Goal: Transaction & Acquisition: Purchase product/service

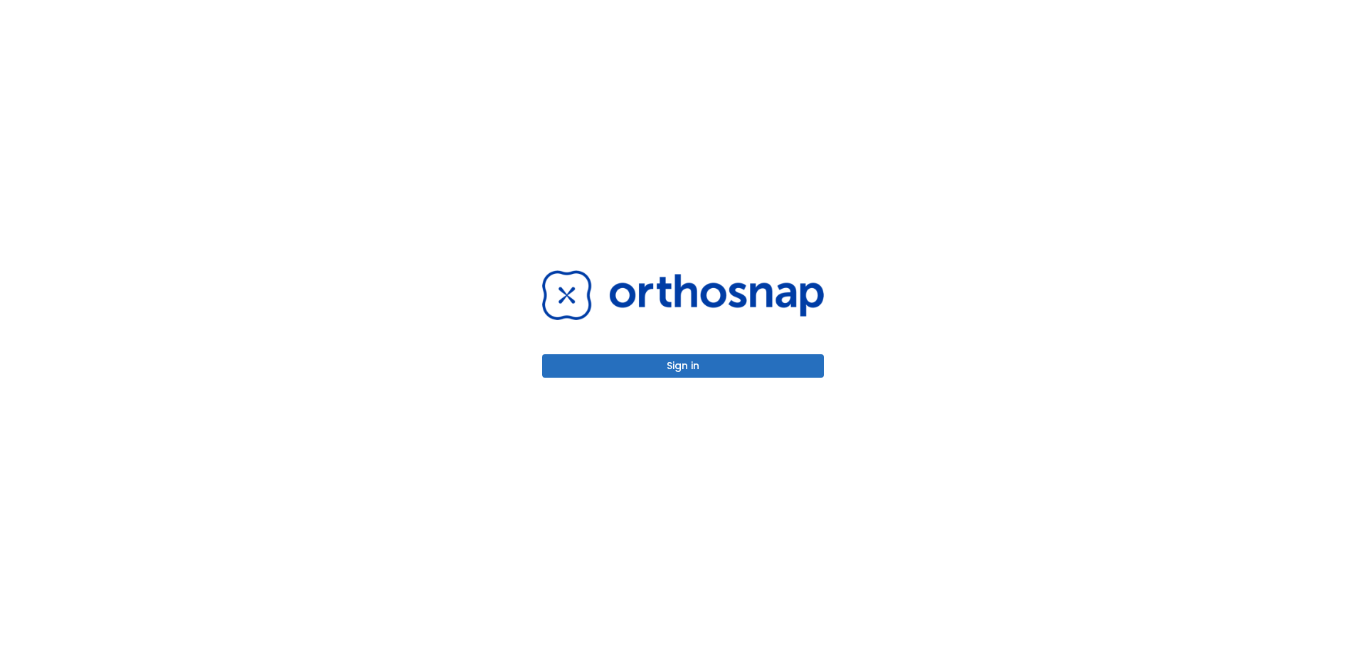
click at [694, 366] on button "Sign in" at bounding box center [683, 365] width 282 height 23
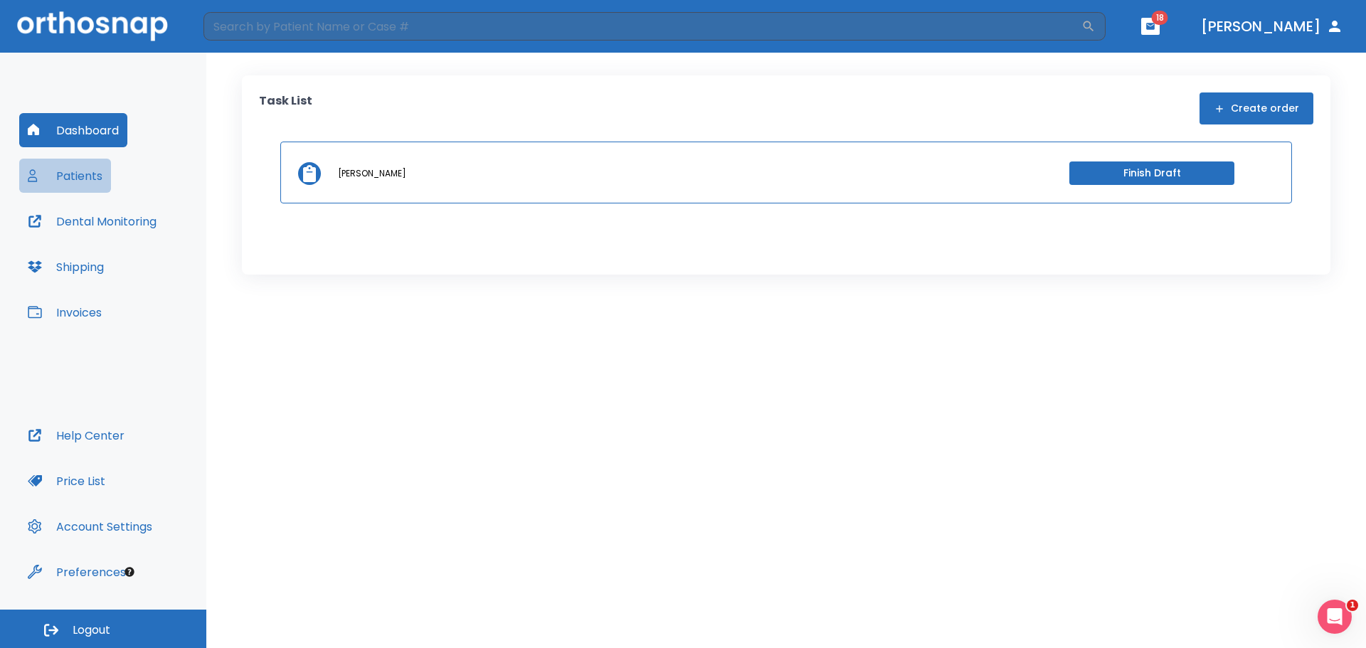
click at [70, 178] on button "Patients" at bounding box center [65, 176] width 92 height 34
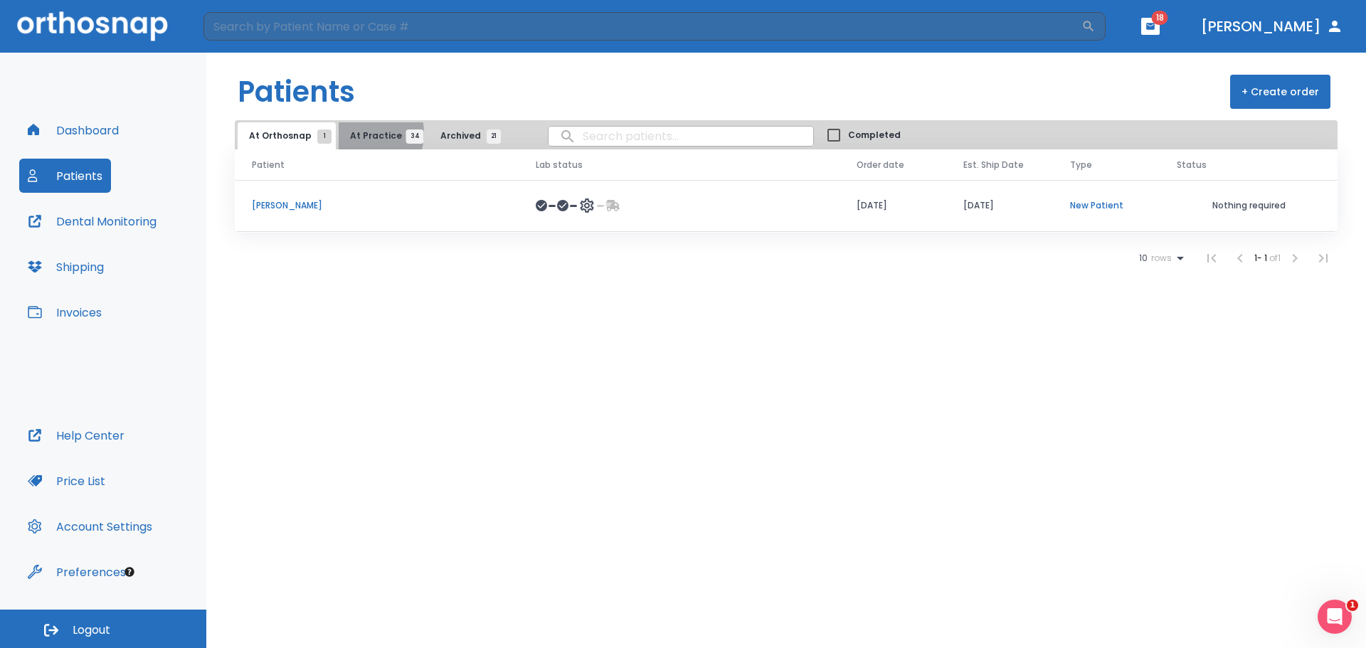
click at [353, 133] on span "At Practice 34" at bounding box center [382, 135] width 65 height 13
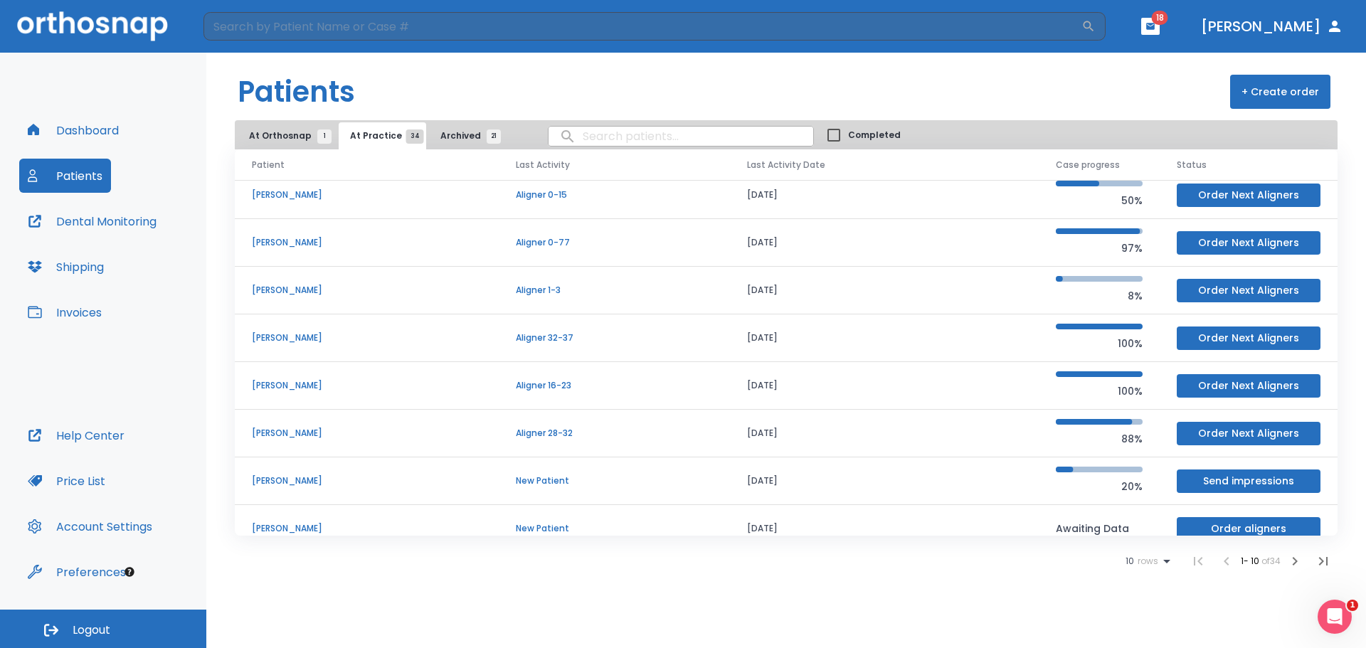
scroll to position [122, 0]
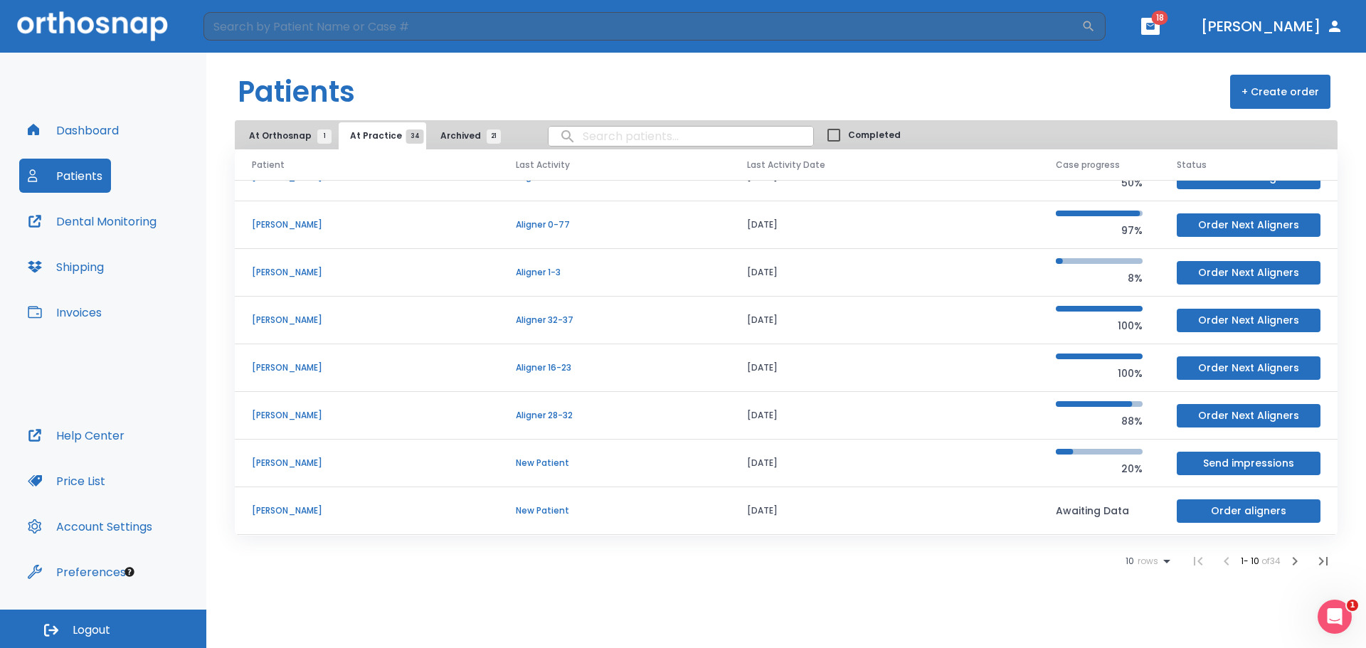
click at [337, 324] on p "[PERSON_NAME]" at bounding box center [367, 320] width 230 height 13
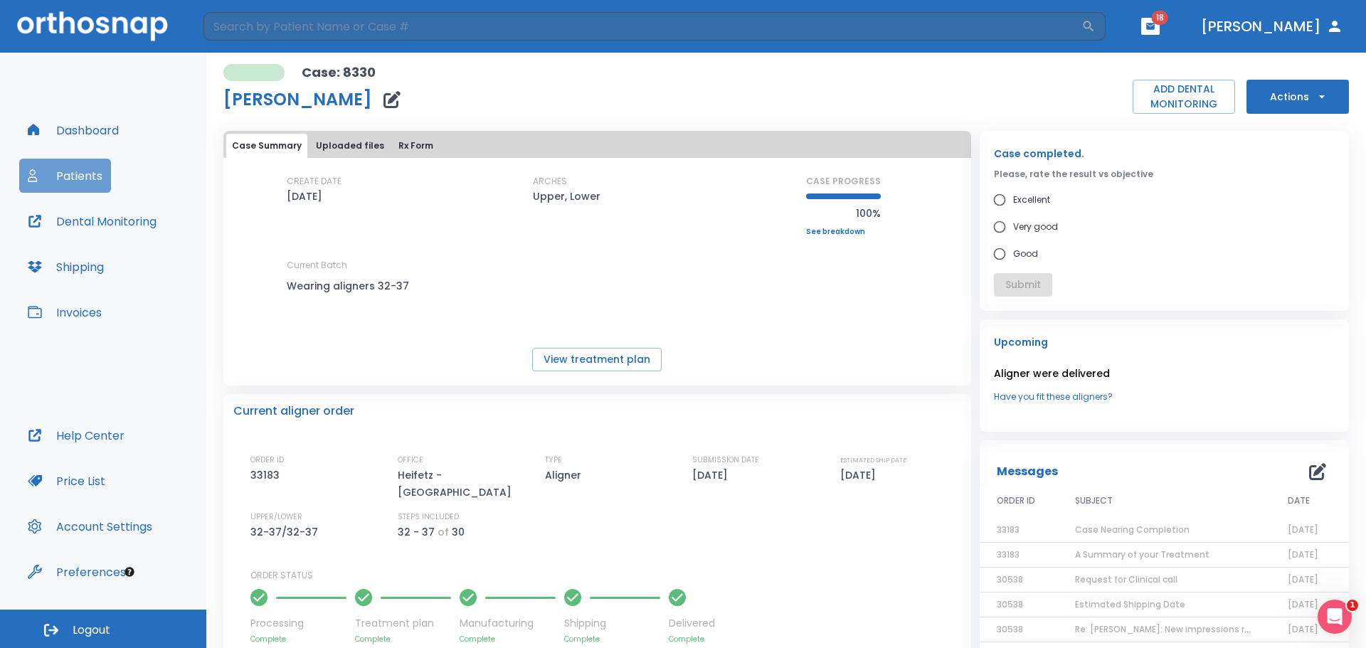
click at [59, 177] on button "Patients" at bounding box center [65, 176] width 92 height 34
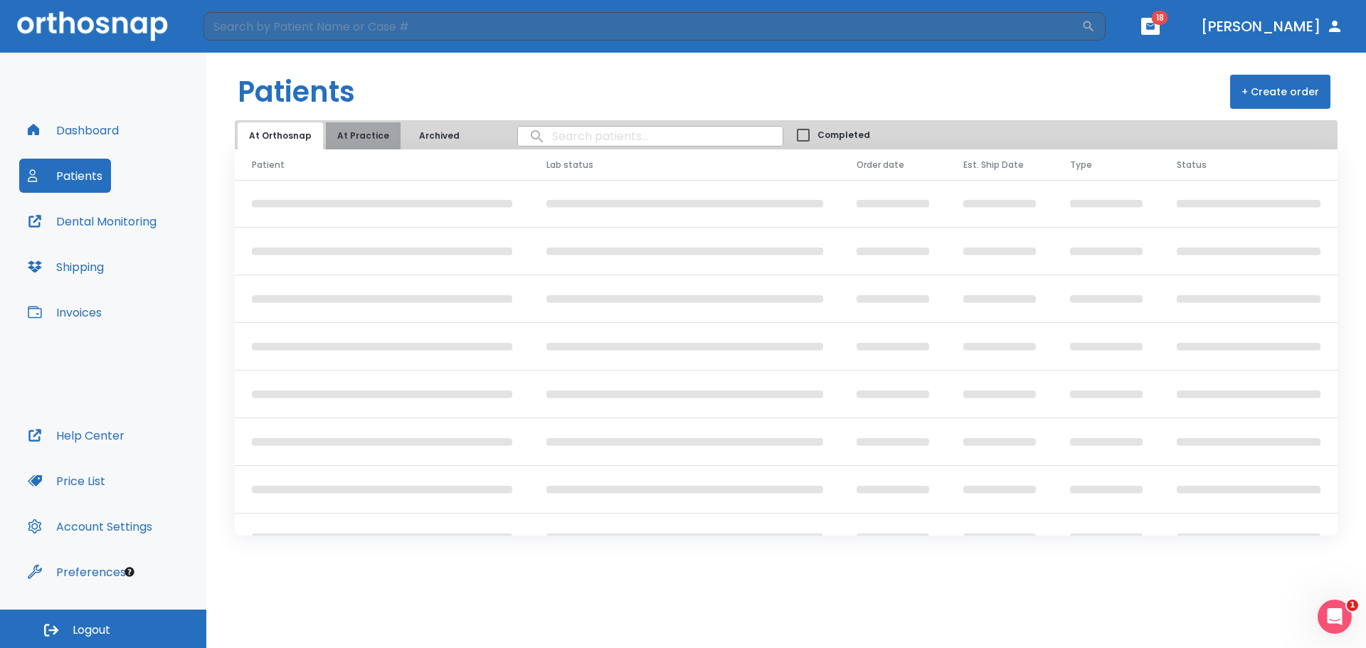
click at [369, 136] on button "At Practice" at bounding box center [363, 135] width 75 height 27
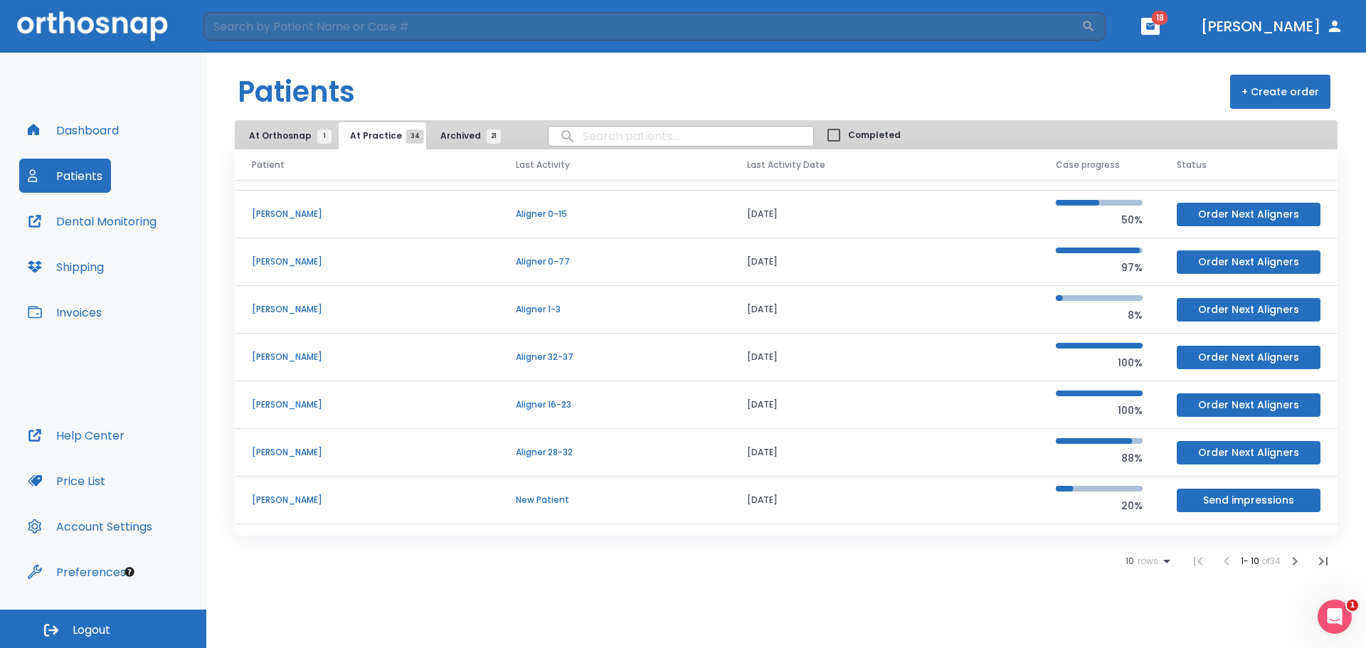
scroll to position [122, 0]
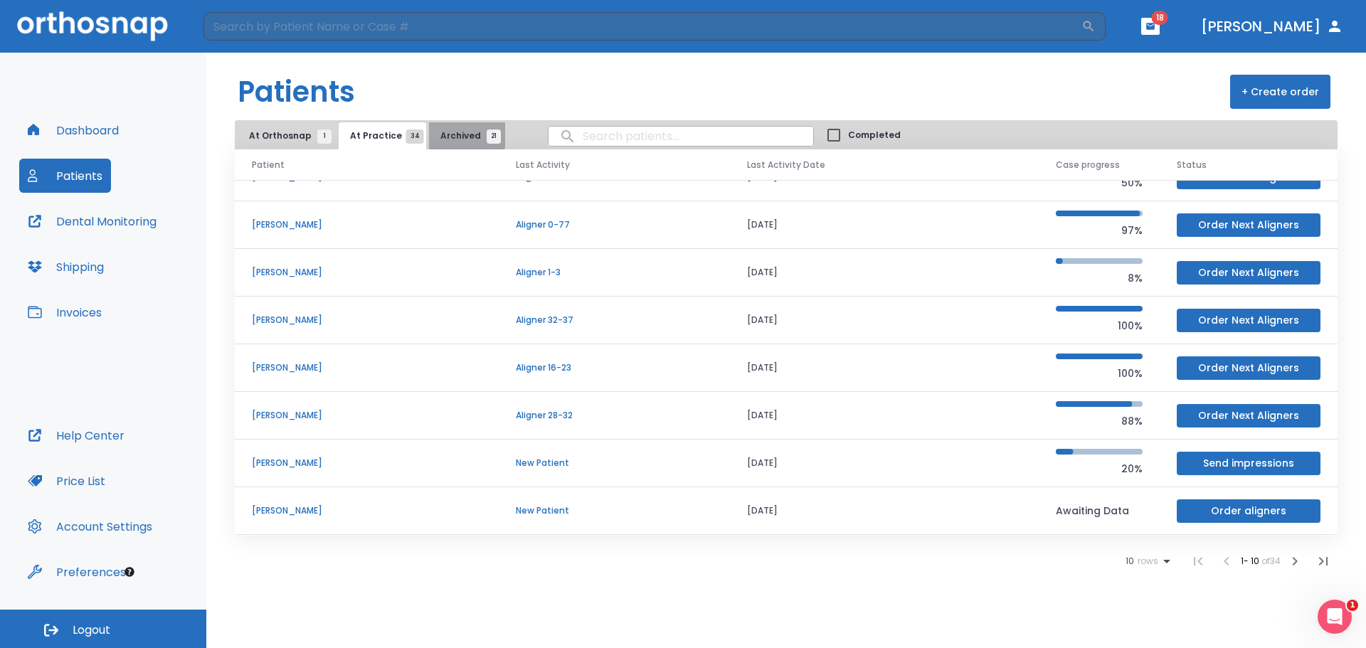
click at [450, 133] on span "Archived 21" at bounding box center [466, 135] width 53 height 13
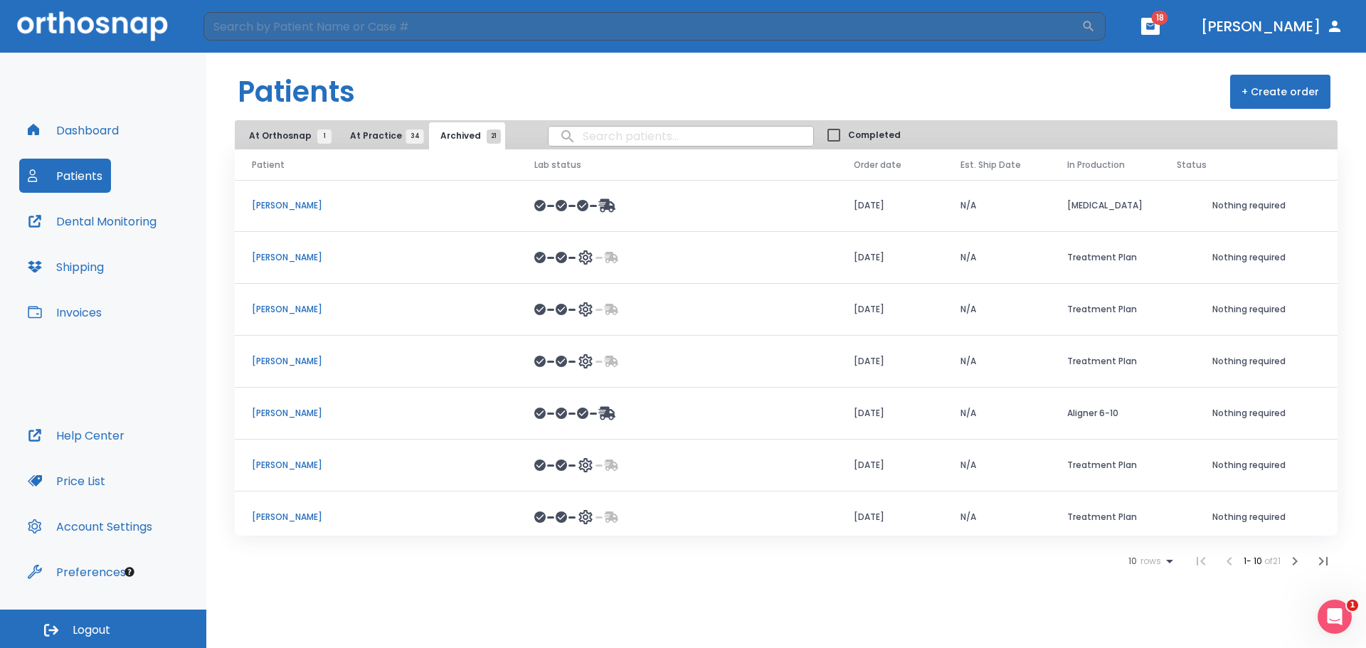
click at [647, 138] on input "search" at bounding box center [680, 136] width 265 height 28
type input "irwin"
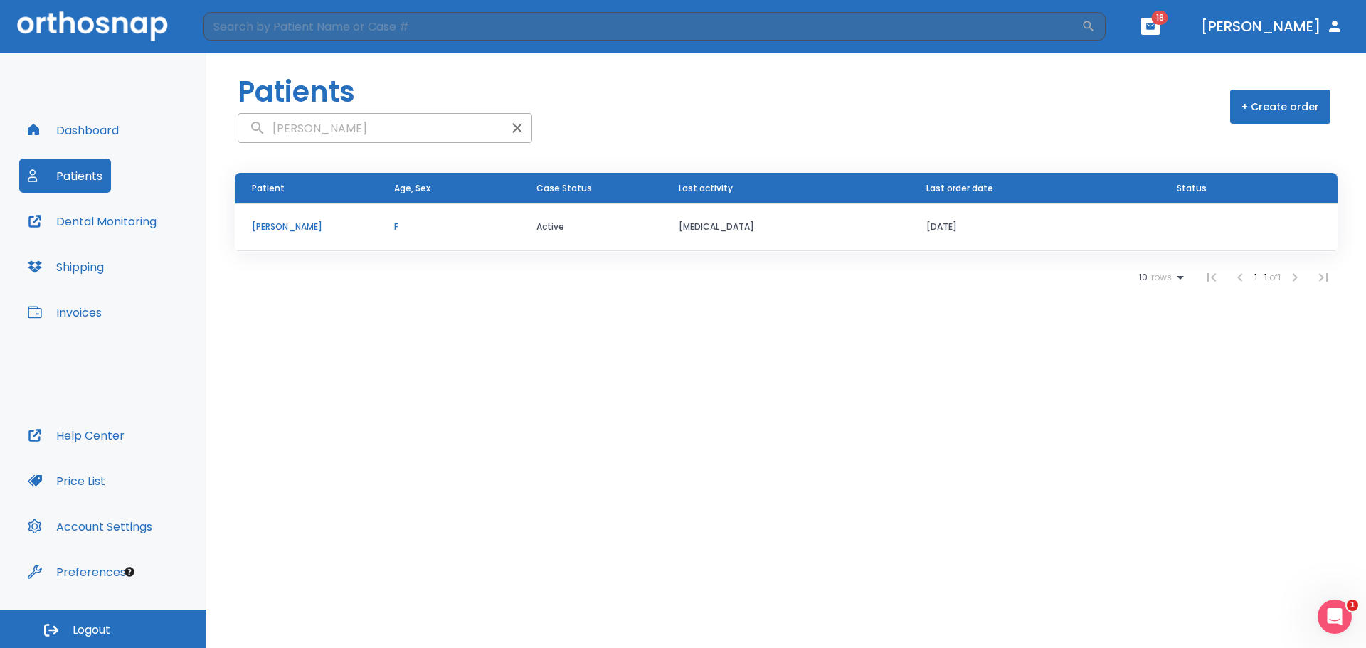
click at [276, 226] on p "Corrine Irwin" at bounding box center [306, 227] width 108 height 13
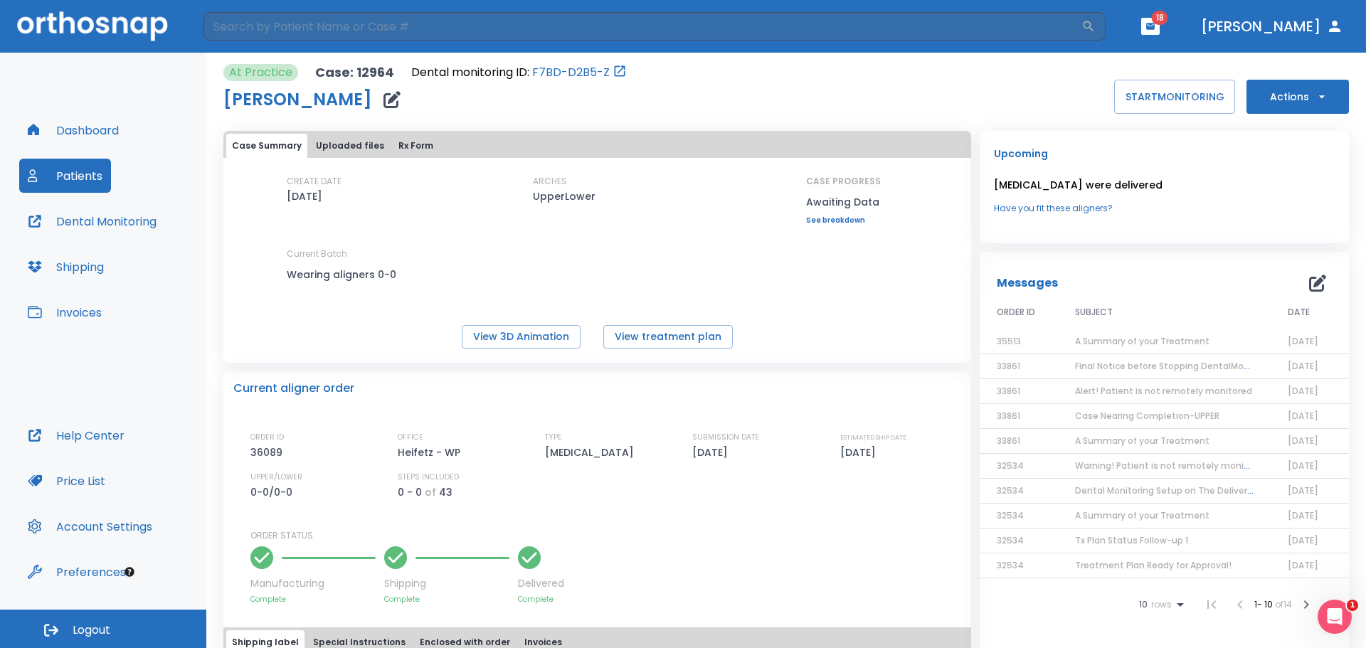
click at [841, 221] on link "See breakdown" at bounding box center [843, 220] width 75 height 9
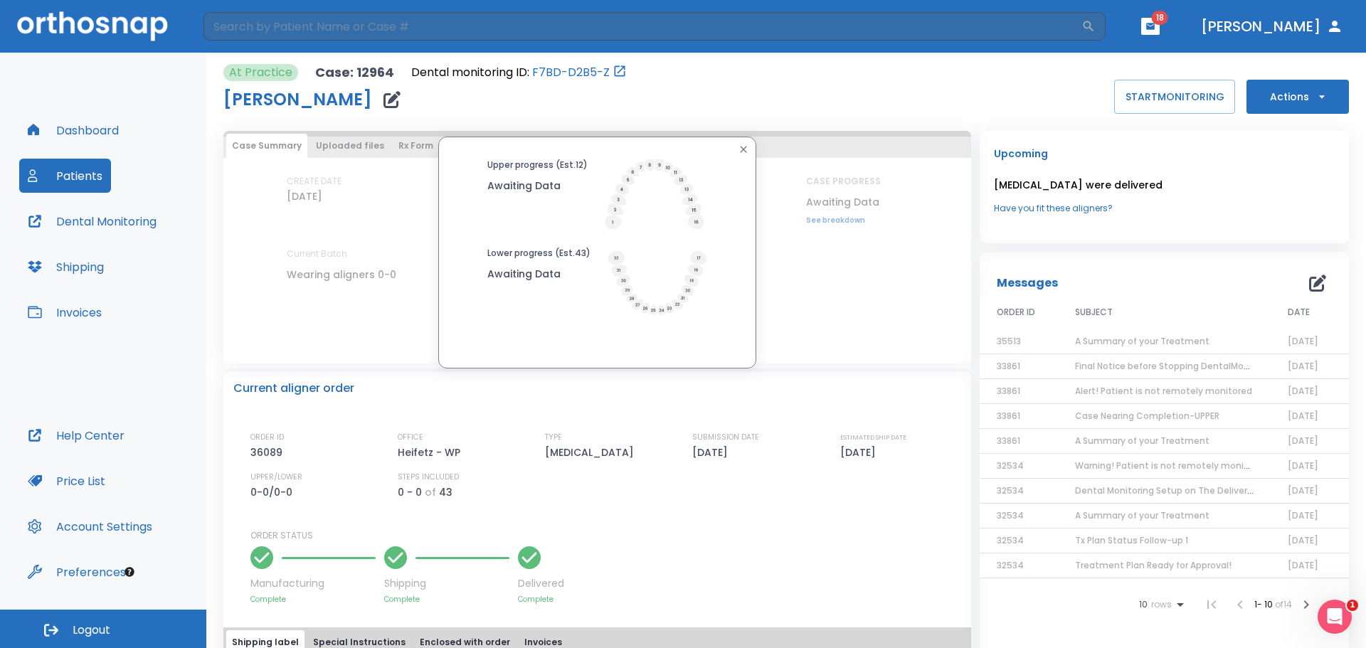
click at [740, 149] on icon "button" at bounding box center [743, 149] width 6 height 6
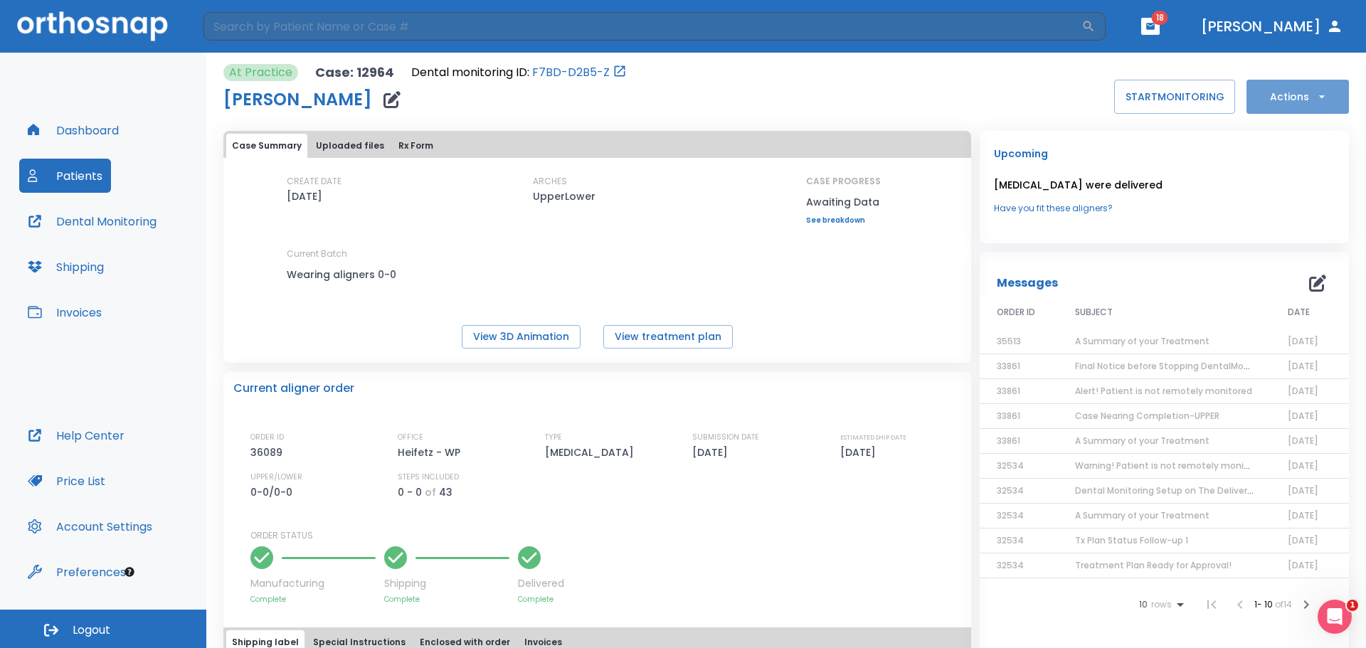
click at [1266, 108] on button "Actions" at bounding box center [1297, 97] width 102 height 34
click at [1280, 208] on p "Order Next Aligners" at bounding box center [1288, 208] width 80 height 13
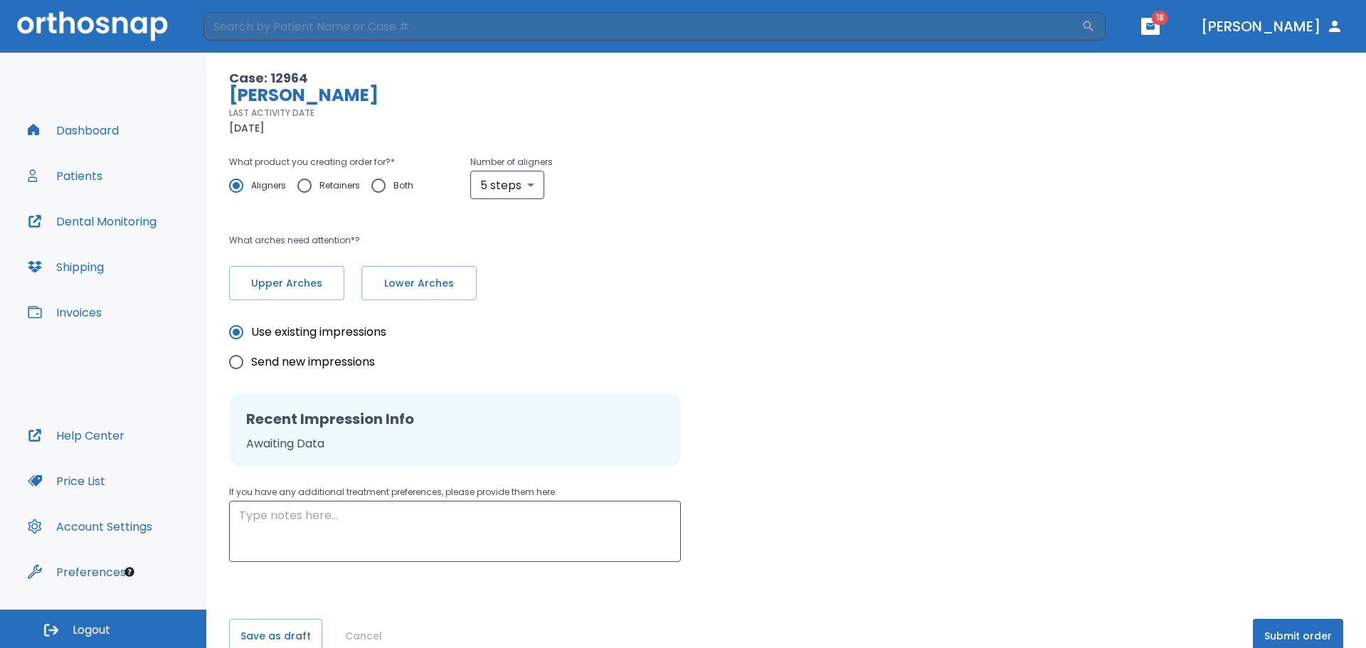
scroll to position [119, 0]
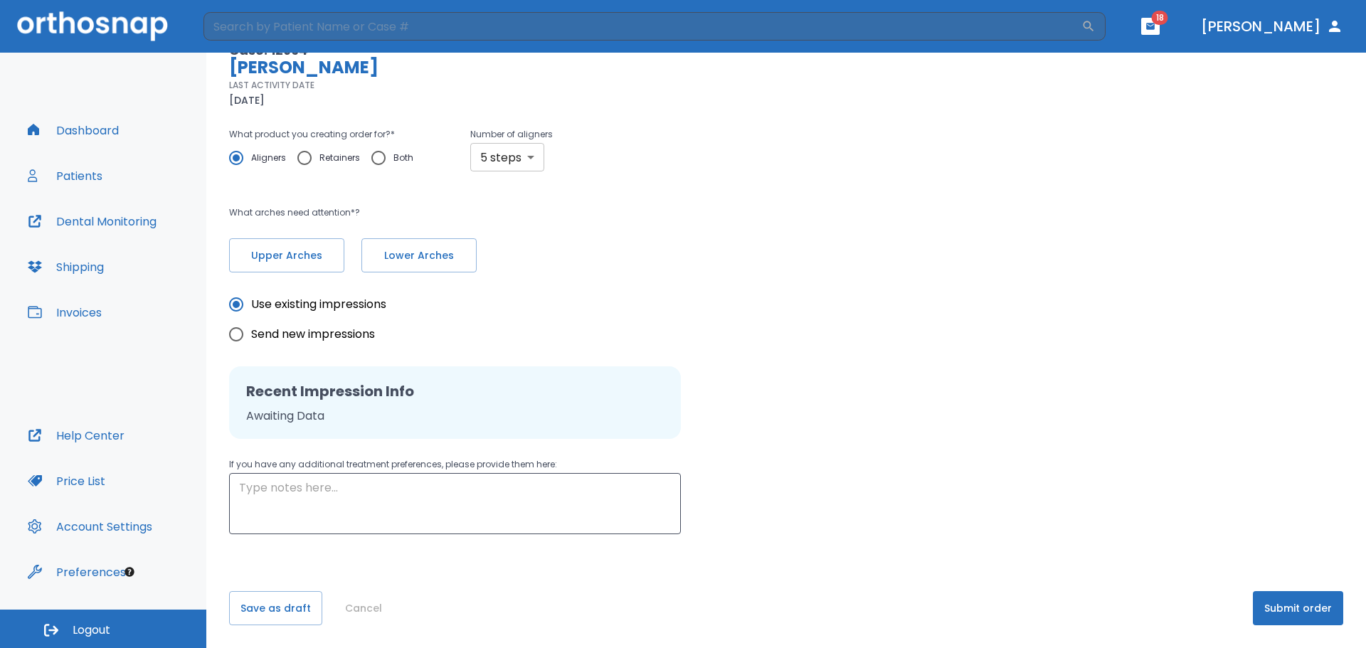
click at [535, 150] on body "​ 18 Dr. Conca Dashboard Patients Dental Monitoring Shipping Invoices Help Cent…" at bounding box center [683, 324] width 1366 height 648
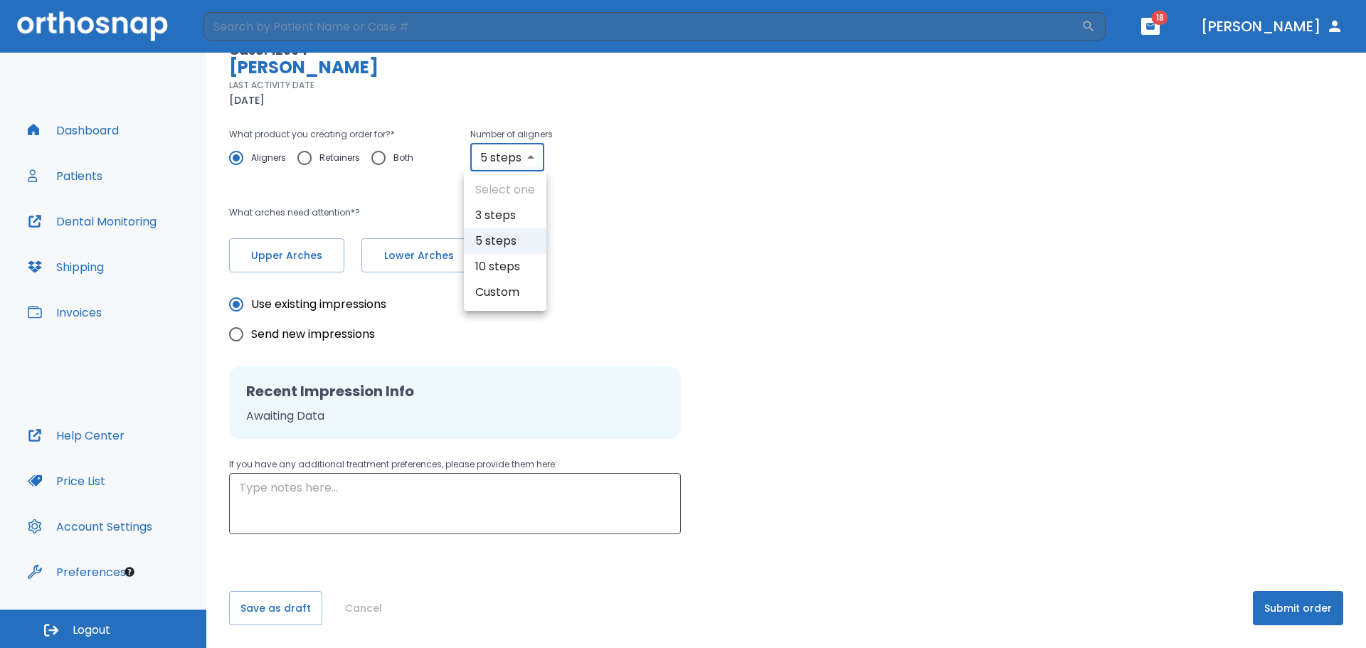
click at [526, 265] on li "10 steps" at bounding box center [505, 267] width 83 height 26
type input "10"
click at [642, 258] on div "Upper Arches Lower Arches" at bounding box center [554, 255] width 650 height 34
click at [258, 492] on textarea at bounding box center [455, 503] width 432 height 49
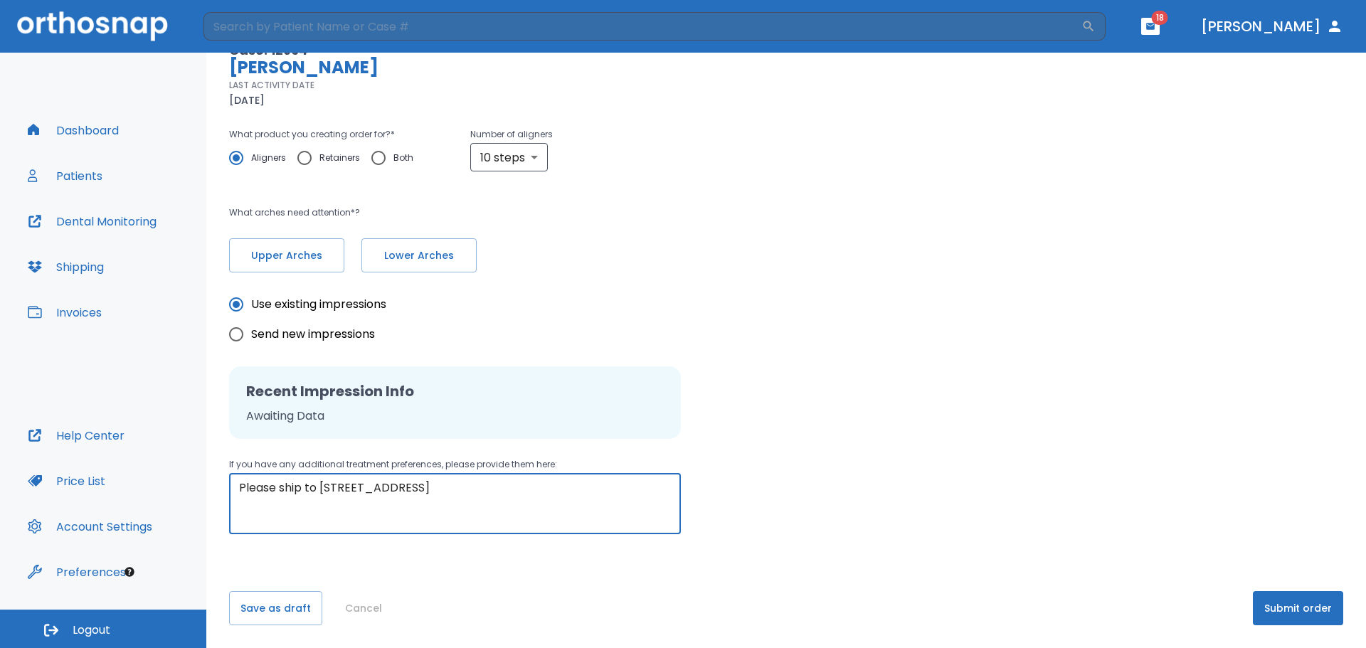
type textarea "Please ship to 275 Madison Ave Suite 2210 NY NY 10016"
click at [782, 419] on div "Use existing impressions Send new impressions Recent Impression Info Awaiting D…" at bounding box center [786, 403] width 1114 height 262
click at [1293, 608] on button "Submit order" at bounding box center [1298, 608] width 90 height 34
click at [314, 260] on span "Upper Arches" at bounding box center [286, 255] width 85 height 15
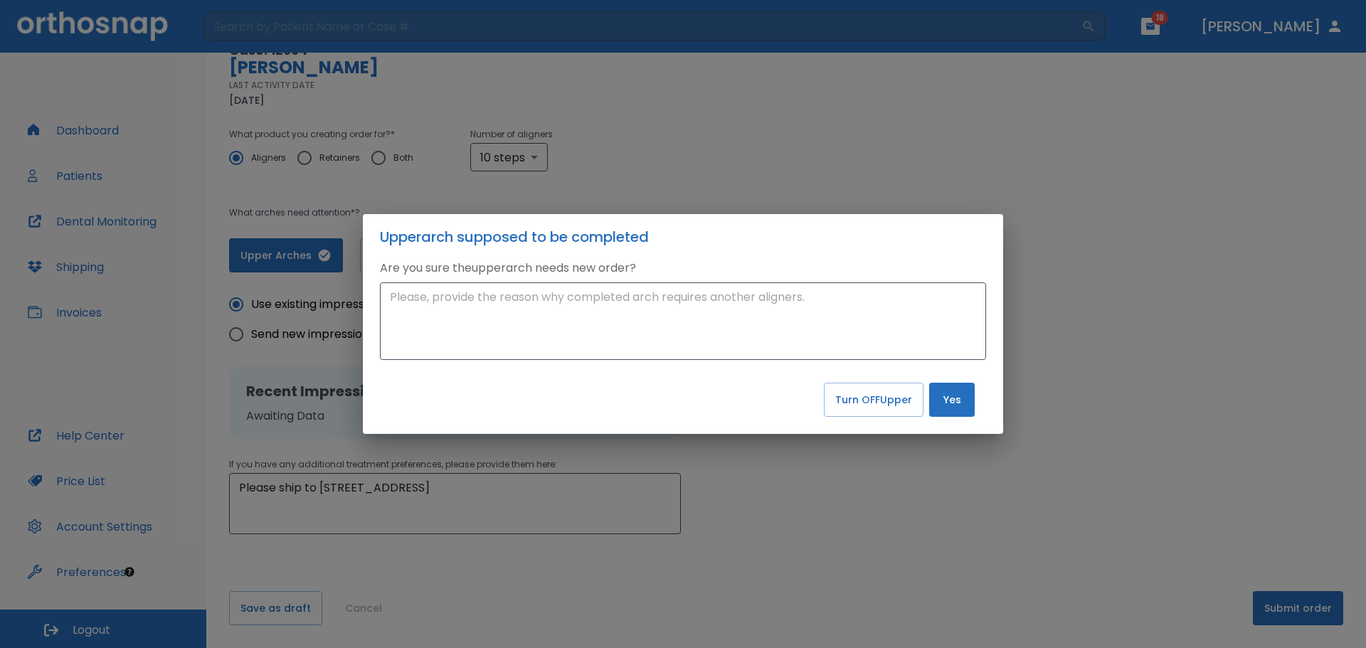
click at [881, 140] on div "Upper arch supposed to be completed Are you sure the upper arch needs new order…" at bounding box center [683, 324] width 1366 height 648
click at [89, 127] on div "Upper arch supposed to be completed Are you sure the upper arch needs new order…" at bounding box center [683, 324] width 1366 height 648
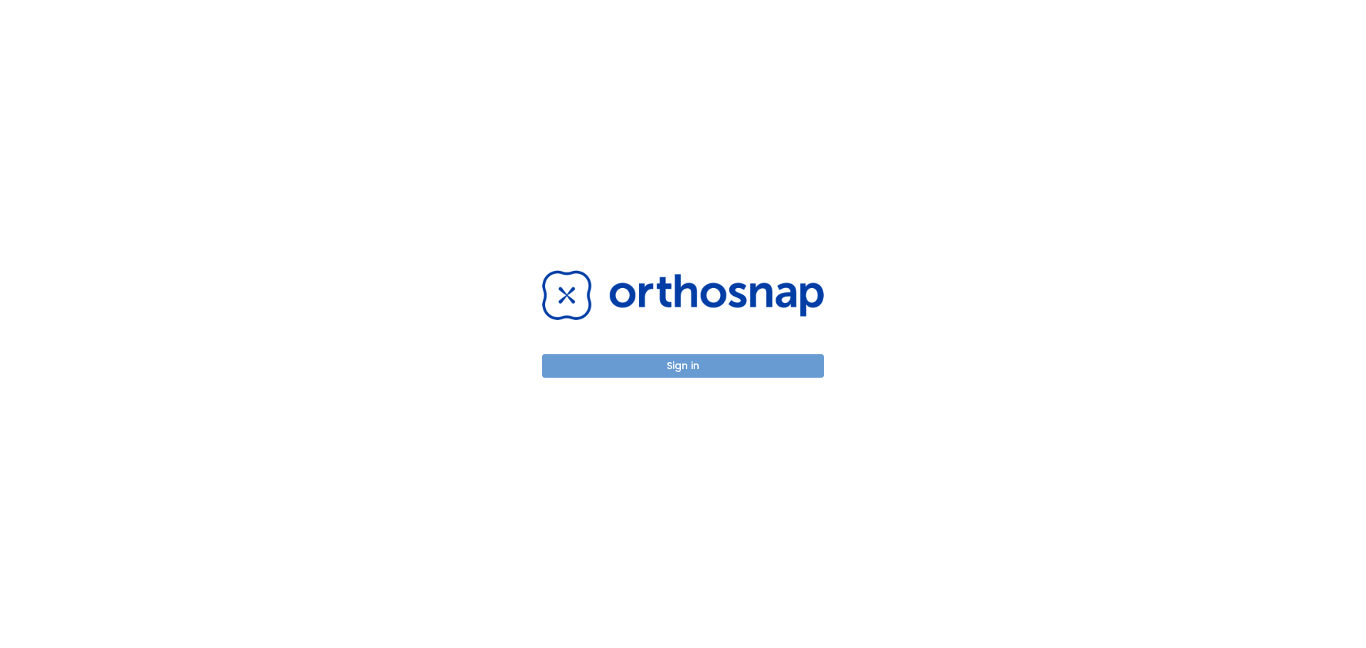
click at [689, 371] on button "Sign in" at bounding box center [683, 365] width 282 height 23
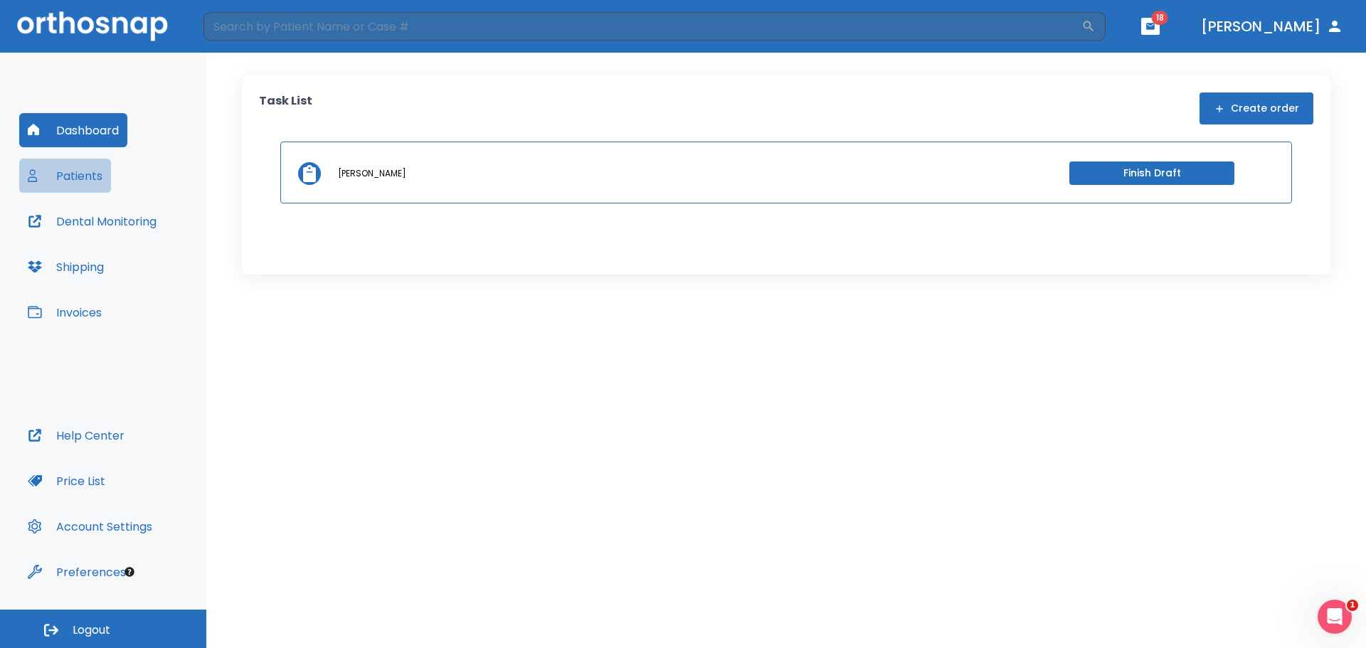
click at [78, 181] on button "Patients" at bounding box center [65, 176] width 92 height 34
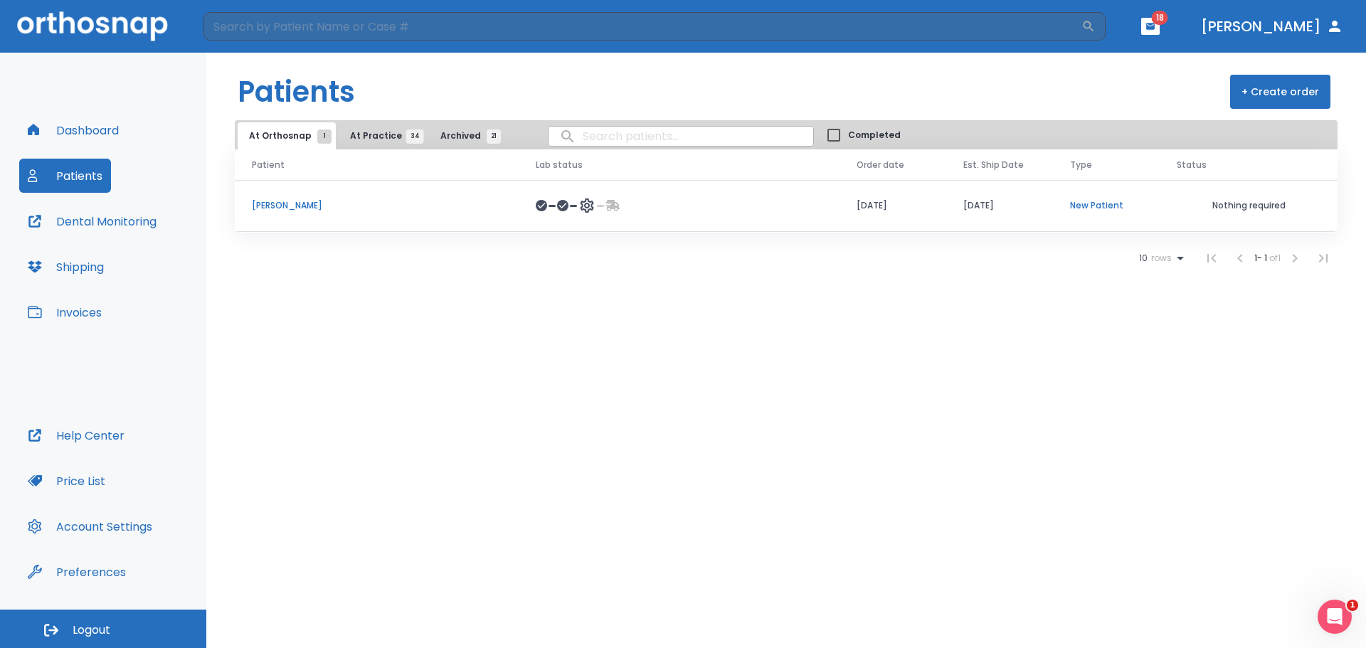
click at [573, 137] on input "search" at bounding box center [680, 136] width 265 height 28
type input "[PERSON_NAME]"
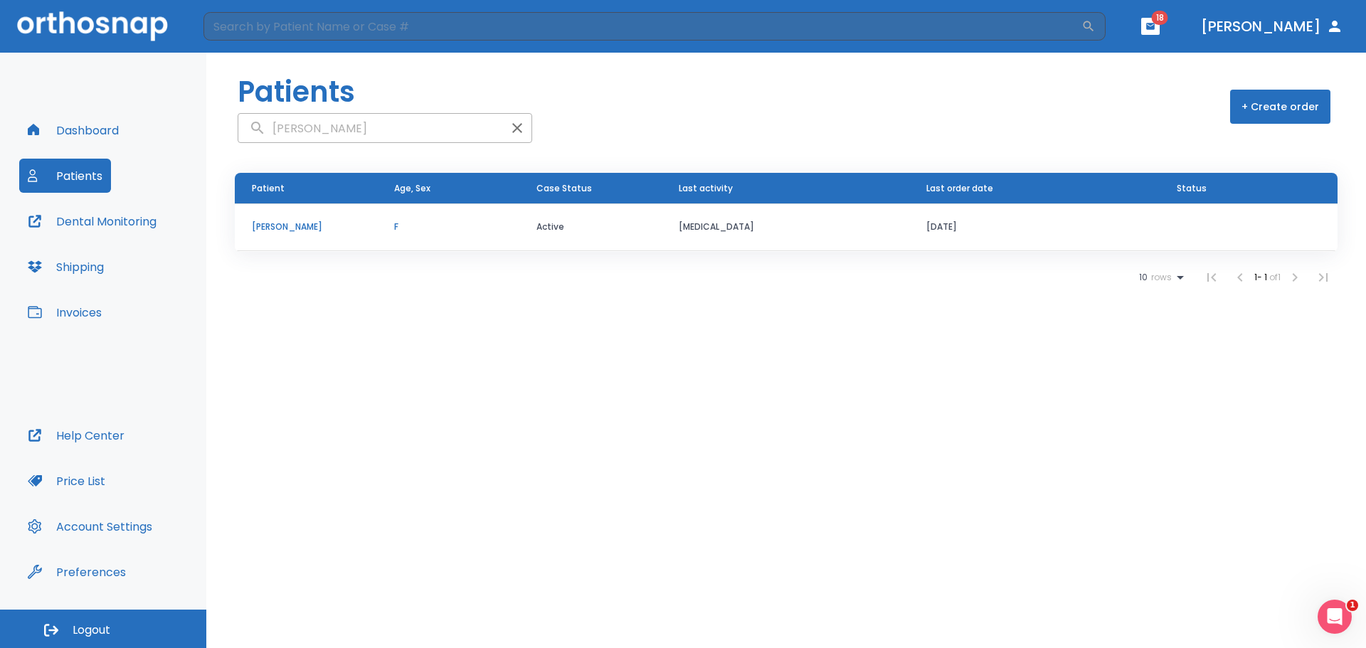
click at [275, 226] on p "[PERSON_NAME]" at bounding box center [306, 227] width 108 height 13
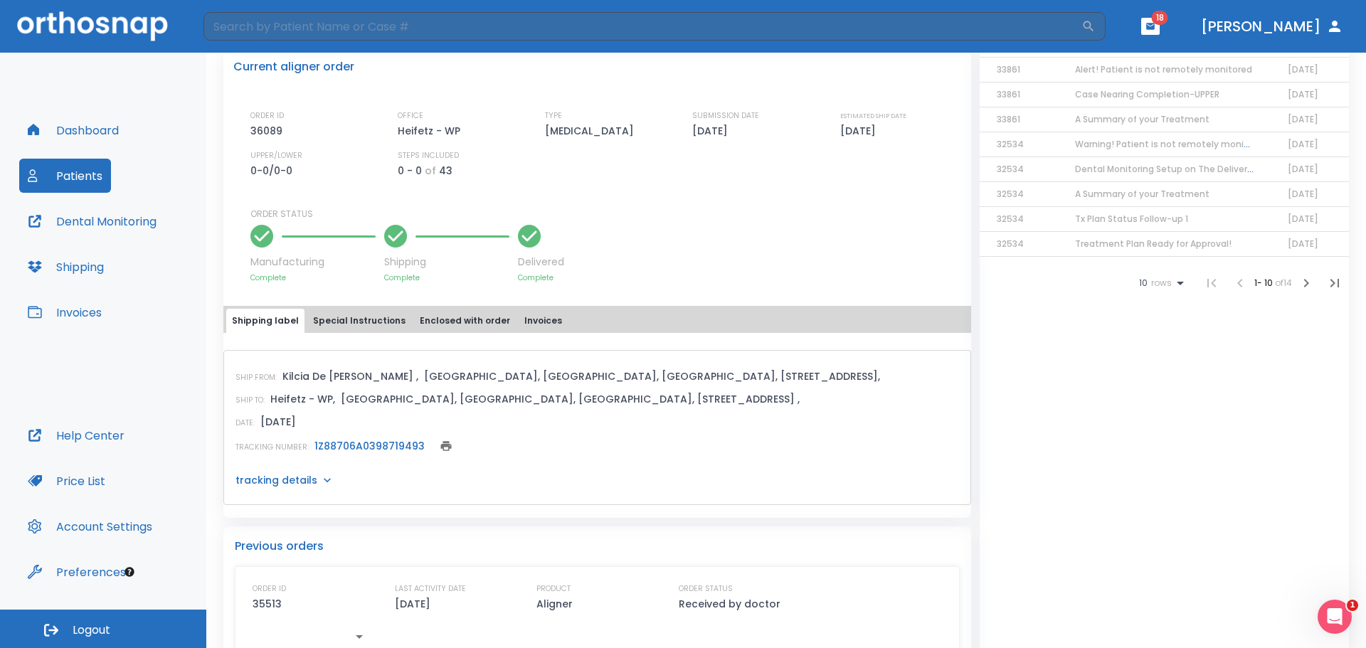
scroll to position [356, 0]
